Goal: Use online tool/utility: Utilize a website feature to perform a specific function

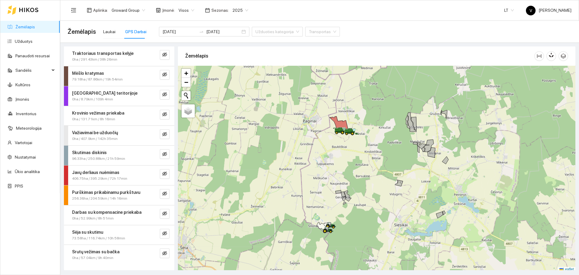
scroll to position [2, 0]
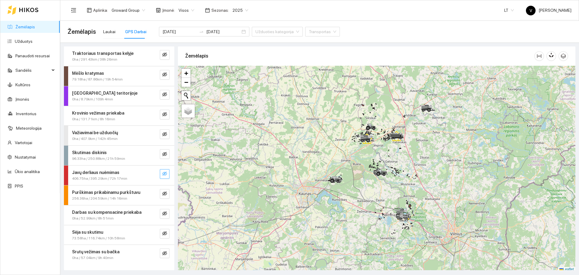
click at [164, 172] on icon "eye-invisible" at bounding box center [164, 173] width 5 height 5
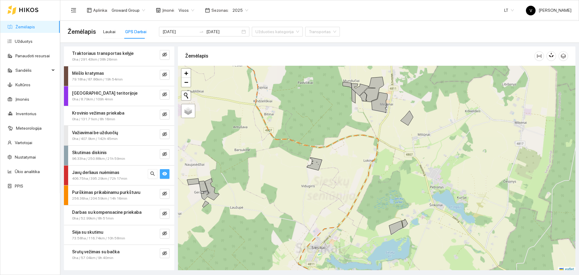
scroll to position [2, 0]
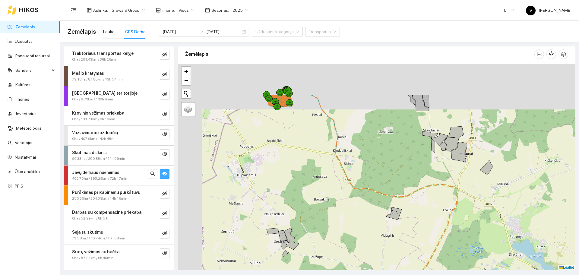
drag, startPoint x: 263, startPoint y: 130, endPoint x: 355, endPoint y: 178, distance: 104.1
click at [366, 202] on div at bounding box center [377, 167] width 398 height 206
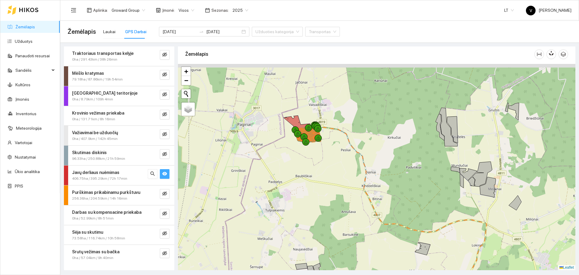
drag, startPoint x: 344, startPoint y: 160, endPoint x: 333, endPoint y: 148, distance: 16.2
click at [356, 173] on div at bounding box center [377, 167] width 398 height 206
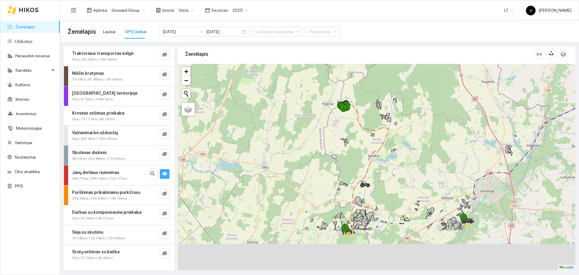
drag, startPoint x: 403, startPoint y: 192, endPoint x: 403, endPoint y: 136, distance: 56.1
click at [403, 136] on div at bounding box center [377, 167] width 398 height 206
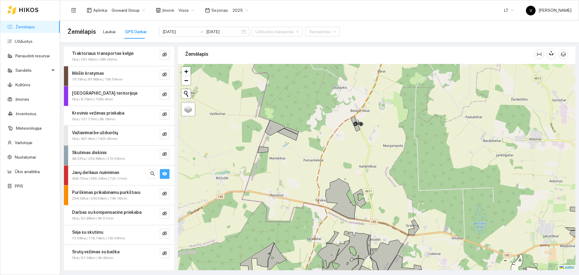
drag, startPoint x: 353, startPoint y: 210, endPoint x: 411, endPoint y: 112, distance: 113.5
click at [356, 178] on icon at bounding box center [341, 198] width 30 height 41
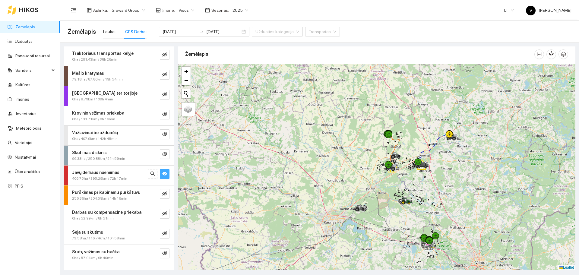
drag, startPoint x: 399, startPoint y: 103, endPoint x: 398, endPoint y: 130, distance: 26.9
click at [398, 130] on div at bounding box center [377, 167] width 398 height 206
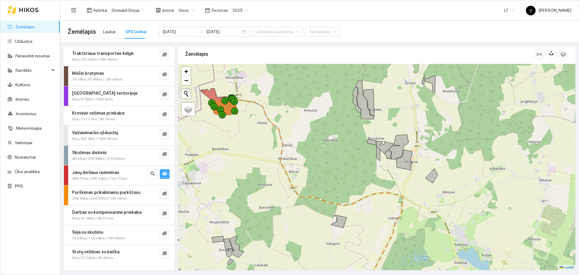
drag, startPoint x: 281, startPoint y: 122, endPoint x: 352, endPoint y: 150, distance: 77.1
click at [352, 150] on div at bounding box center [377, 167] width 398 height 206
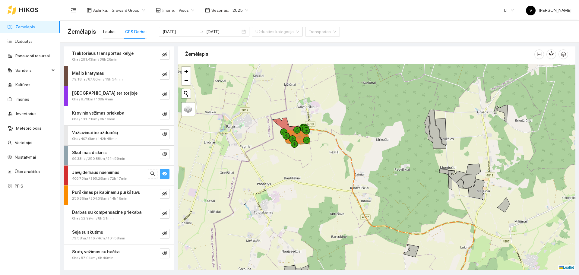
drag, startPoint x: 358, startPoint y: 198, endPoint x: 358, endPoint y: 135, distance: 62.8
click at [358, 136] on div at bounding box center [377, 167] width 398 height 206
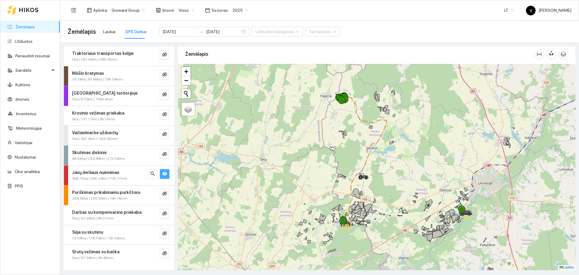
click at [374, 149] on icon at bounding box center [364, 159] width 43 height 124
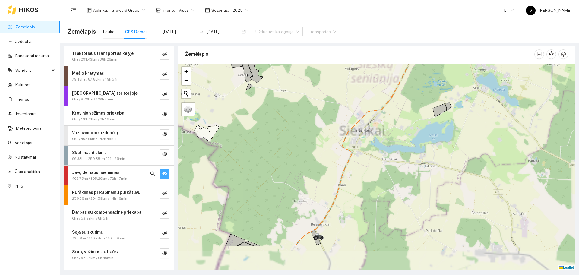
drag, startPoint x: 383, startPoint y: 197, endPoint x: 428, endPoint y: 87, distance: 118.7
click at [428, 84] on div at bounding box center [377, 167] width 398 height 206
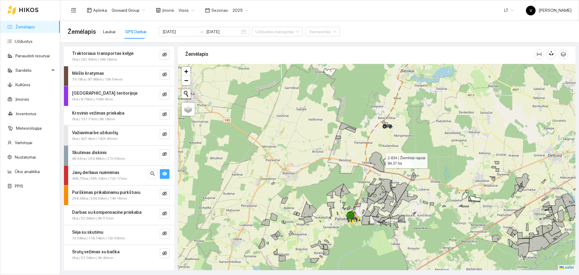
drag, startPoint x: 380, startPoint y: 181, endPoint x: 389, endPoint y: 135, distance: 47.2
click at [384, 152] on icon at bounding box center [377, 162] width 15 height 20
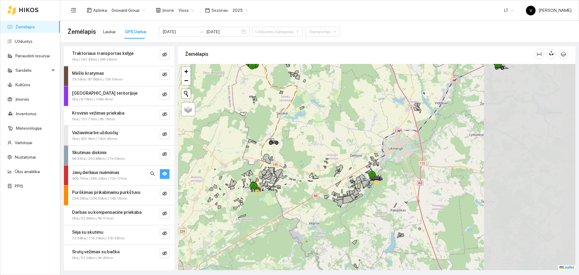
drag, startPoint x: 508, startPoint y: 150, endPoint x: 353, endPoint y: 167, distance: 155.7
click at [353, 167] on div at bounding box center [377, 167] width 398 height 206
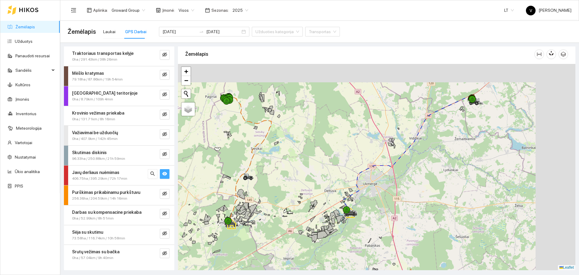
drag, startPoint x: 444, startPoint y: 138, endPoint x: 358, endPoint y: 229, distance: 125.1
click at [358, 229] on div at bounding box center [377, 167] width 398 height 206
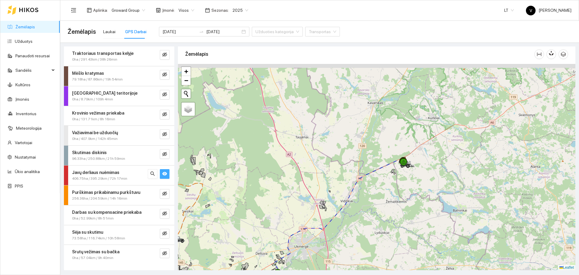
drag, startPoint x: 452, startPoint y: 158, endPoint x: 414, endPoint y: 175, distance: 41.6
click at [414, 175] on div at bounding box center [377, 167] width 398 height 206
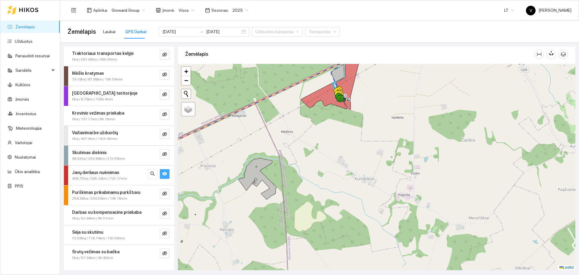
drag, startPoint x: 383, startPoint y: 112, endPoint x: 374, endPoint y: 187, distance: 76.2
click at [374, 187] on div at bounding box center [377, 167] width 398 height 206
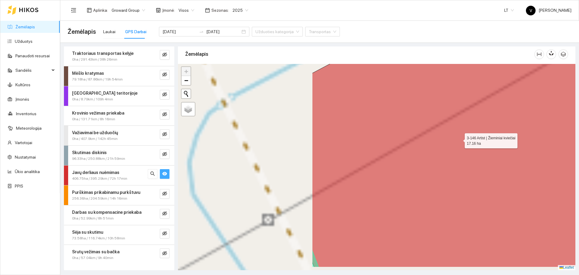
drag, startPoint x: 261, startPoint y: 164, endPoint x: 482, endPoint y: 139, distance: 222.6
click at [482, 139] on icon at bounding box center [551, 143] width 478 height 248
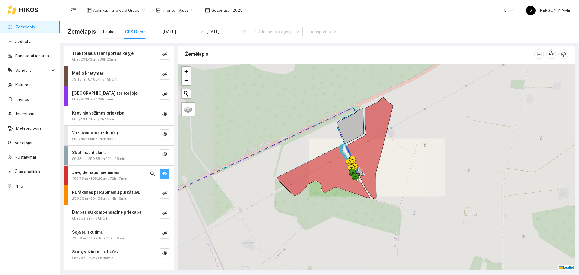
drag, startPoint x: 397, startPoint y: 167, endPoint x: 412, endPoint y: 154, distance: 20.3
click at [413, 154] on div at bounding box center [377, 167] width 398 height 206
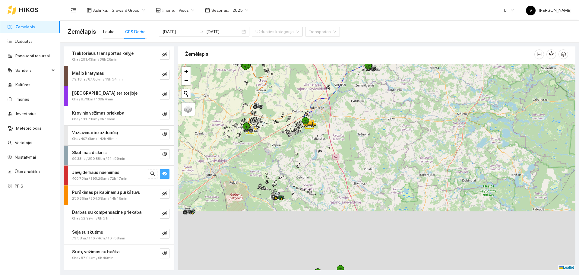
drag, startPoint x: 394, startPoint y: 171, endPoint x: 392, endPoint y: 84, distance: 86.6
click at [392, 86] on div at bounding box center [377, 167] width 398 height 206
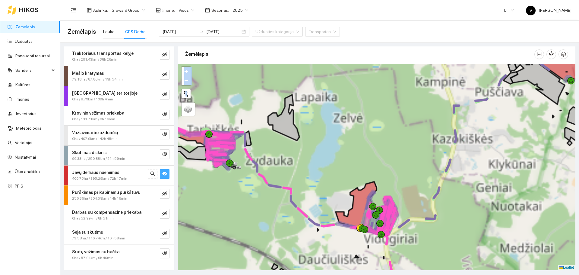
drag, startPoint x: 329, startPoint y: 218, endPoint x: 387, endPoint y: 161, distance: 80.9
click at [387, 161] on div at bounding box center [377, 167] width 398 height 206
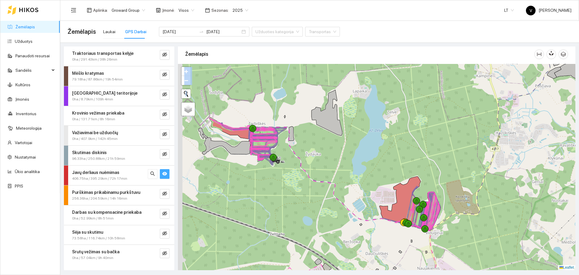
drag, startPoint x: 303, startPoint y: 169, endPoint x: 358, endPoint y: 169, distance: 55.8
click at [358, 169] on div at bounding box center [377, 167] width 398 height 206
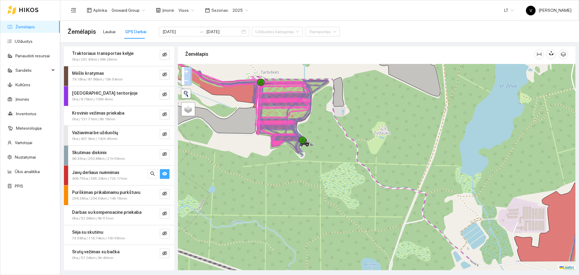
drag, startPoint x: 413, startPoint y: 176, endPoint x: 335, endPoint y: 95, distance: 112.5
click at [329, 104] on div at bounding box center [377, 167] width 398 height 206
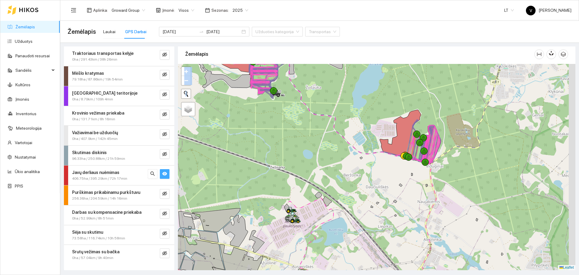
drag, startPoint x: 478, startPoint y: 207, endPoint x: 392, endPoint y: 208, distance: 86.0
click at [395, 209] on div at bounding box center [377, 167] width 398 height 206
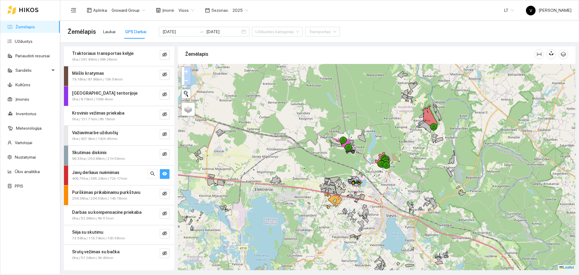
drag, startPoint x: 329, startPoint y: 139, endPoint x: 342, endPoint y: 153, distance: 19.2
click at [342, 153] on div at bounding box center [344, 145] width 4 height 15
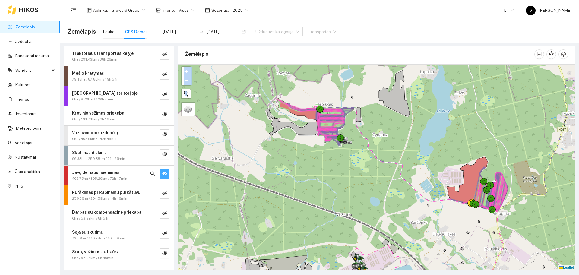
drag, startPoint x: 354, startPoint y: 204, endPoint x: 372, endPoint y: 200, distance: 18.2
click at [374, 212] on div at bounding box center [377, 167] width 398 height 206
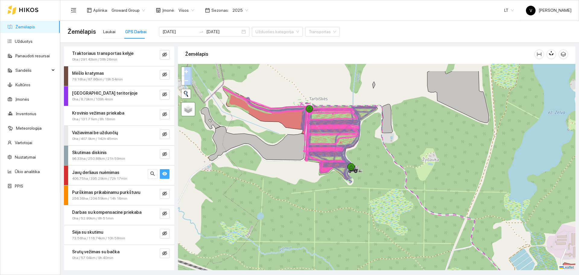
drag, startPoint x: 356, startPoint y: 131, endPoint x: 378, endPoint y: 159, distance: 35.5
click at [378, 159] on div at bounding box center [377, 167] width 398 height 206
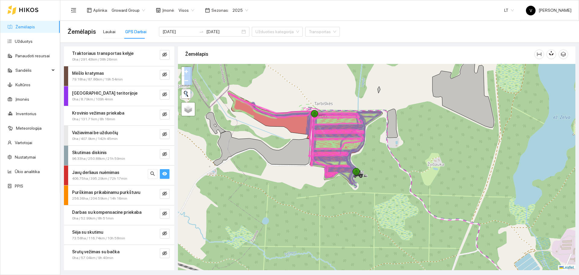
drag, startPoint x: 374, startPoint y: 142, endPoint x: 350, endPoint y: 143, distance: 24.4
click at [386, 152] on div at bounding box center [377, 167] width 398 height 206
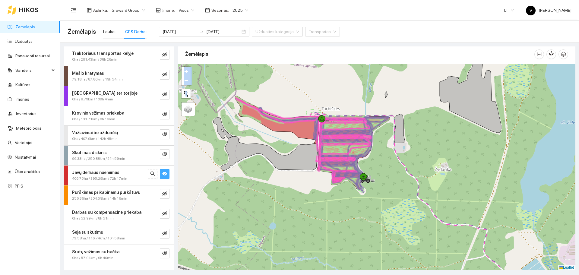
click at [166, 174] on icon "eye" at bounding box center [164, 174] width 5 height 4
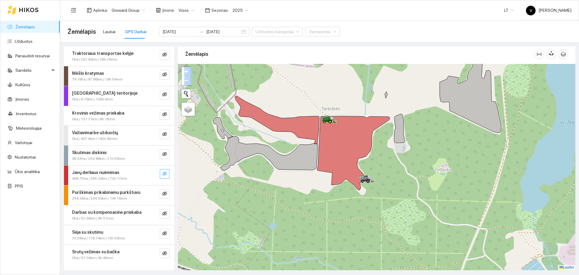
click at [166, 174] on icon "eye-invisible" at bounding box center [164, 173] width 5 height 5
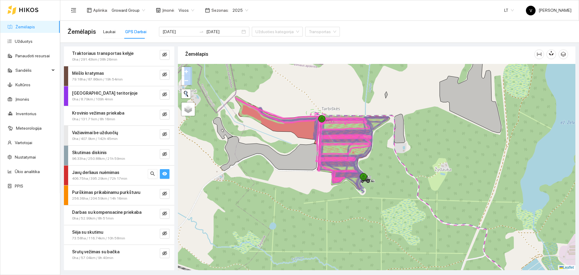
click at [168, 173] on button "button" at bounding box center [165, 174] width 10 height 10
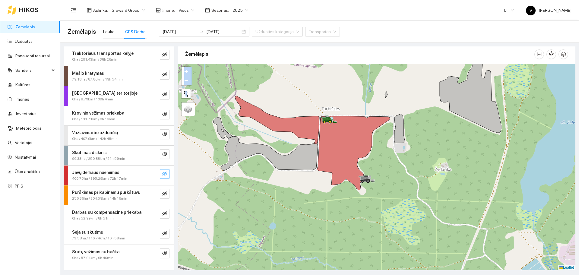
click at [166, 172] on icon "eye-invisible" at bounding box center [164, 174] width 5 height 4
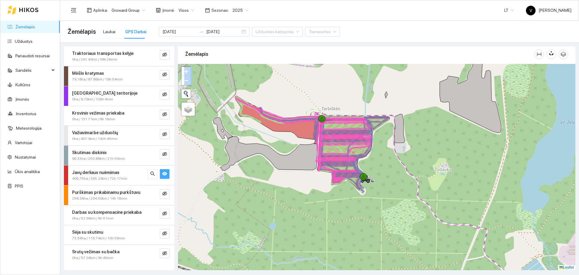
click at [166, 175] on icon "eye" at bounding box center [164, 174] width 5 height 4
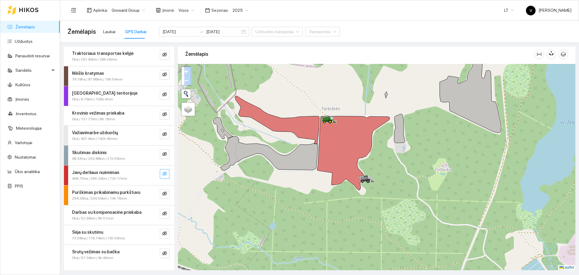
click at [166, 175] on icon "eye-invisible" at bounding box center [164, 174] width 5 height 4
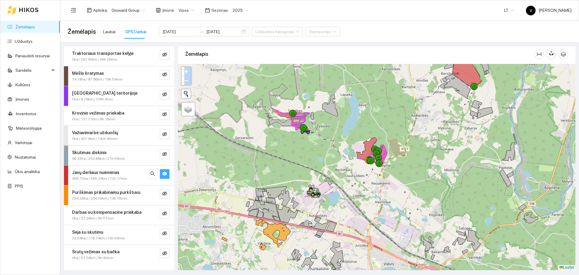
drag, startPoint x: 465, startPoint y: 185, endPoint x: 408, endPoint y: 180, distance: 56.7
click at [408, 180] on div at bounding box center [377, 167] width 398 height 206
